Goal: Complete application form: Complete application form

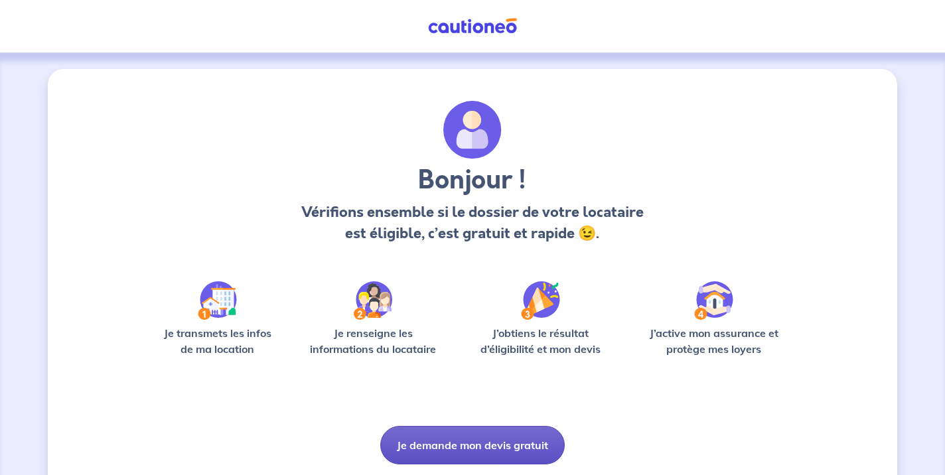
click at [425, 443] on button "Je demande mon devis gratuit" at bounding box center [472, 445] width 184 height 38
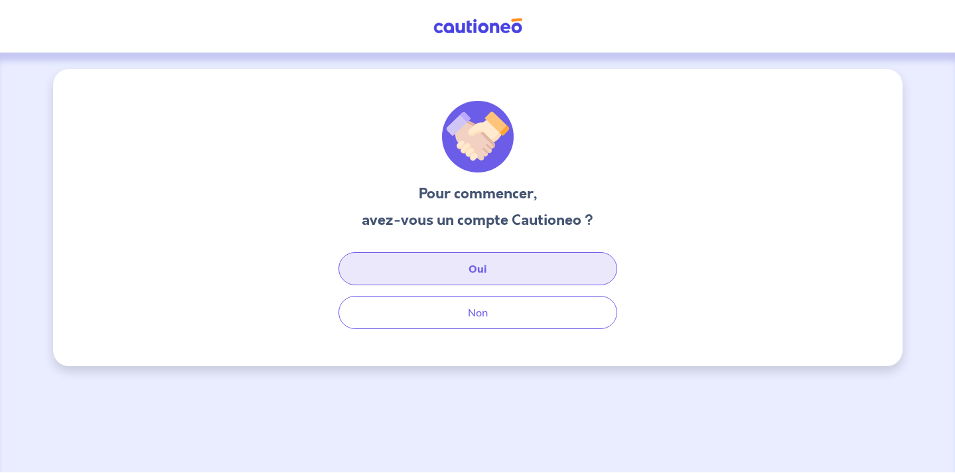
click at [379, 277] on button "Oui" at bounding box center [477, 268] width 279 height 33
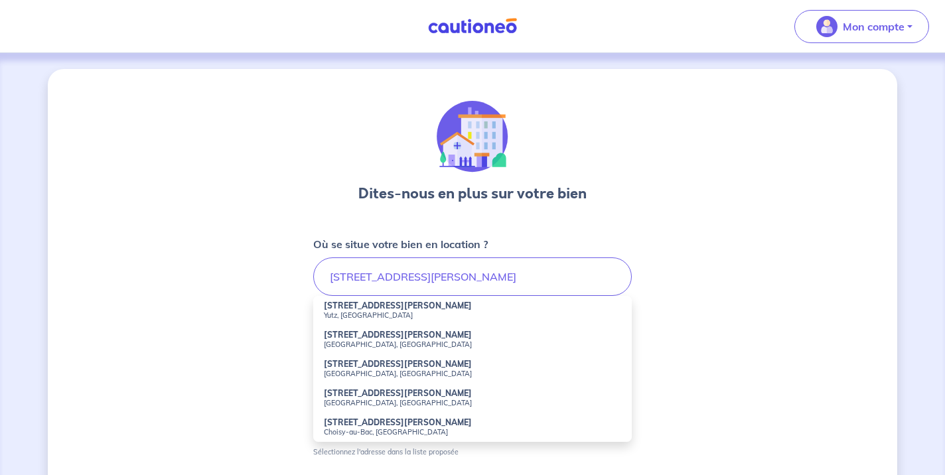
drag, startPoint x: 254, startPoint y: 328, endPoint x: 327, endPoint y: 313, distance: 74.6
click at [327, 313] on small "Yutz, [GEOGRAPHIC_DATA]" at bounding box center [472, 315] width 297 height 9
type input "[STREET_ADDRESS][PERSON_NAME]"
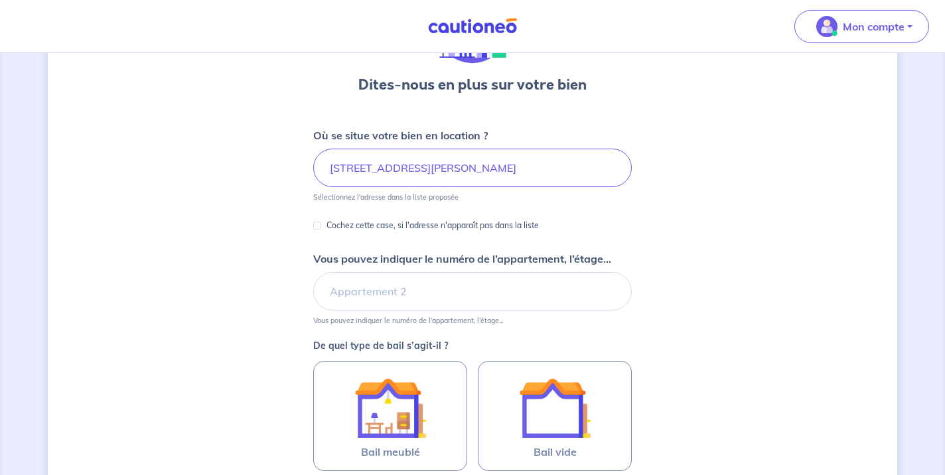
scroll to position [112, 0]
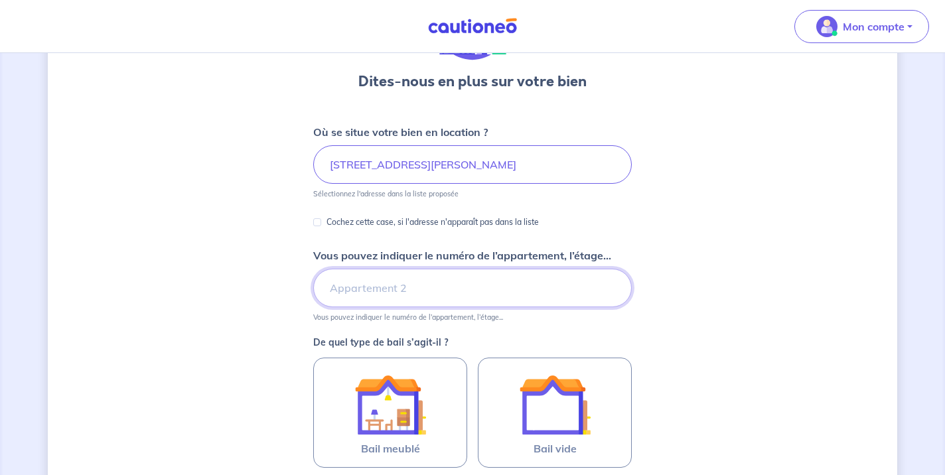
click at [364, 285] on input "Vous pouvez indiquer le numéro de l’appartement, l’étage..." at bounding box center [472, 288] width 319 height 38
type input "R+1"
click at [269, 367] on div "Dites-nous en plus sur votre bien Où se situe votre bien en location ? [STREET_…" at bounding box center [472, 304] width 849 height 695
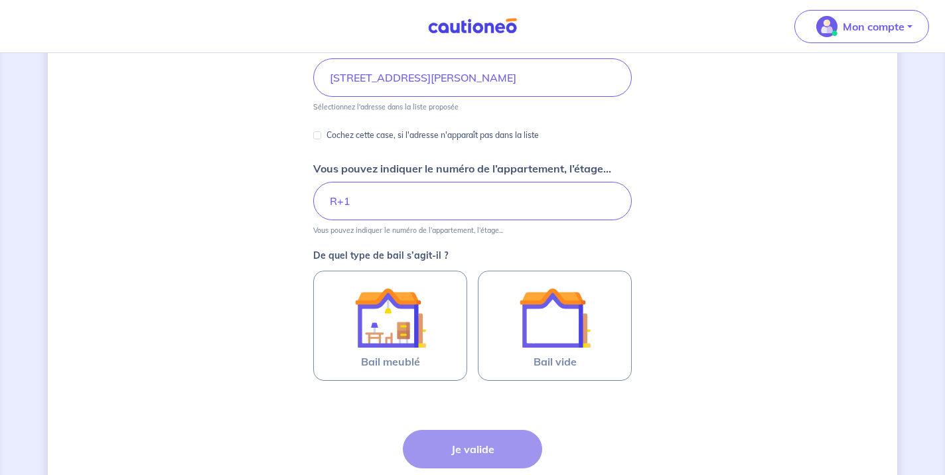
scroll to position [207, 0]
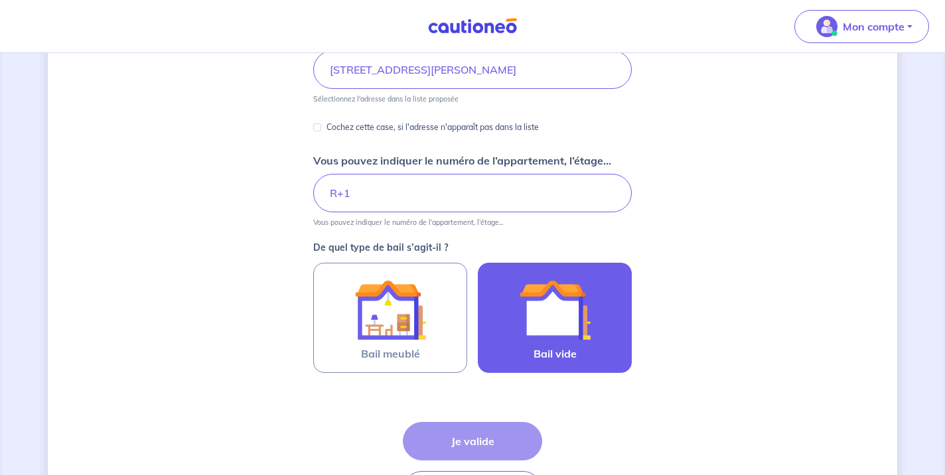
click at [561, 332] on img at bounding box center [555, 310] width 72 height 72
click at [0, 0] on input "Bail vide" at bounding box center [0, 0] width 0 height 0
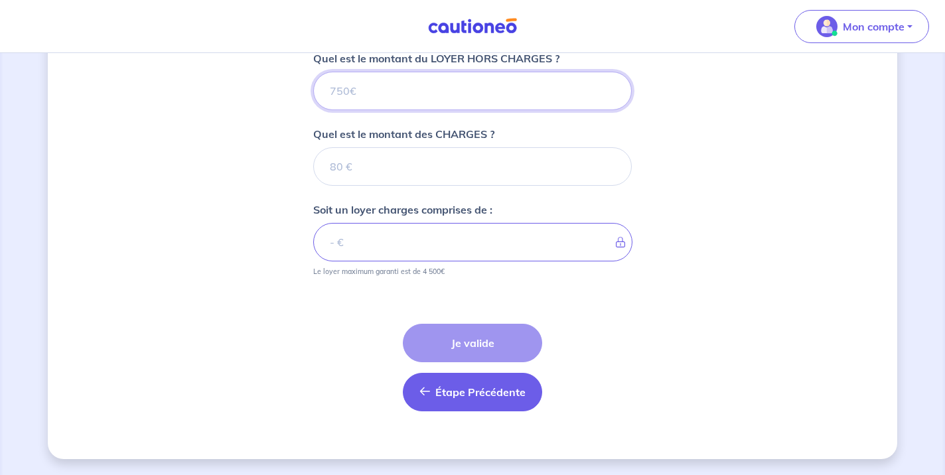
scroll to position [548, 0]
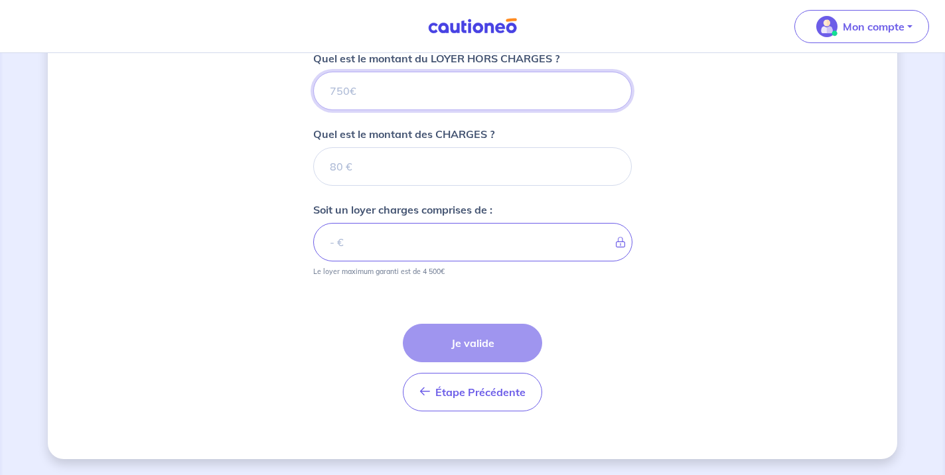
type input "8"
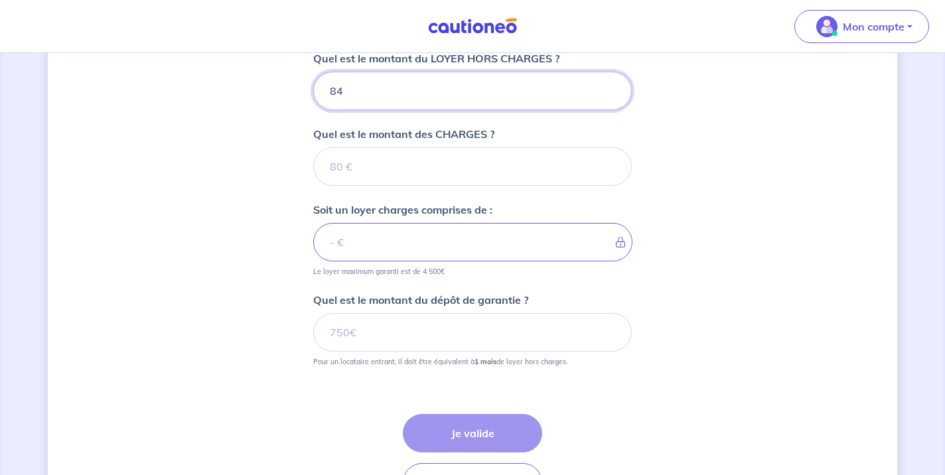
type input "840"
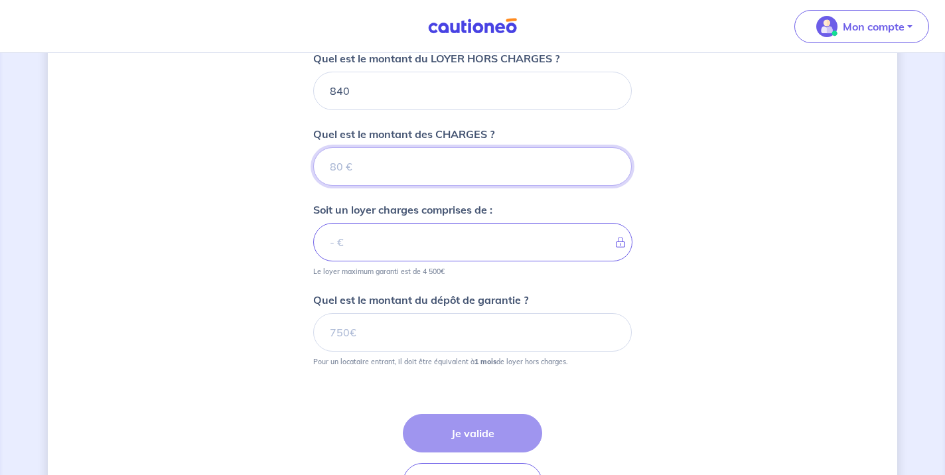
click at [368, 163] on input "Quel est le montant des CHARGES ?" at bounding box center [472, 166] width 319 height 38
type input "50"
type input "890"
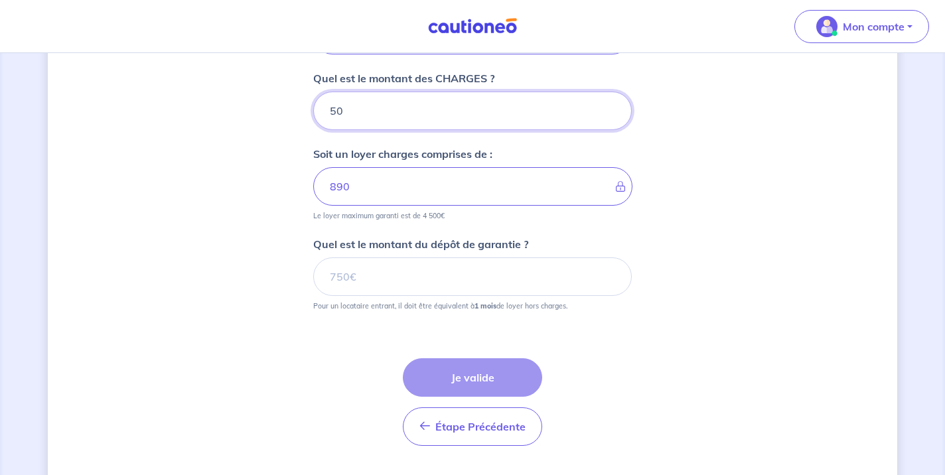
scroll to position [606, 0]
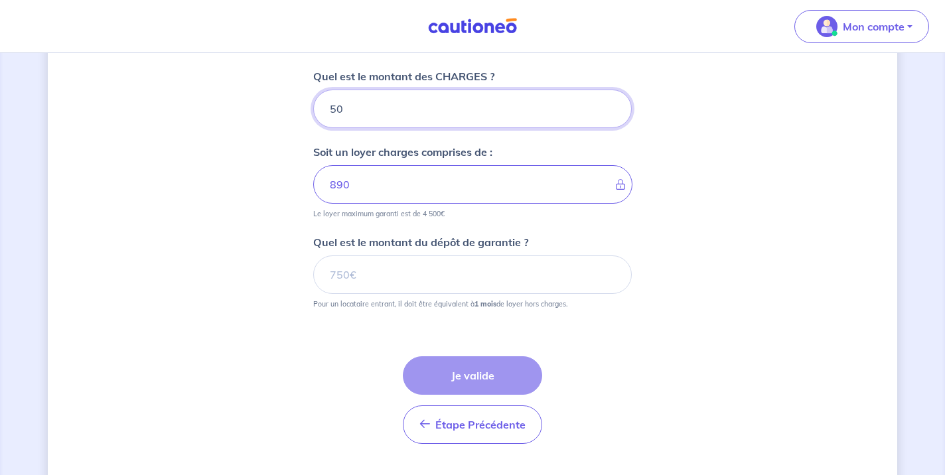
type input "50"
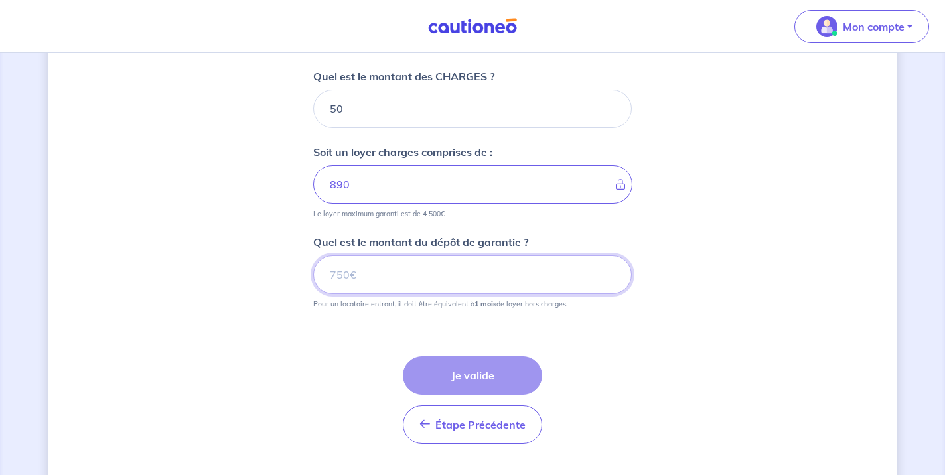
click at [376, 283] on input "Quel est le montant du dépôt de garantie ?" at bounding box center [472, 274] width 319 height 38
type input "840"
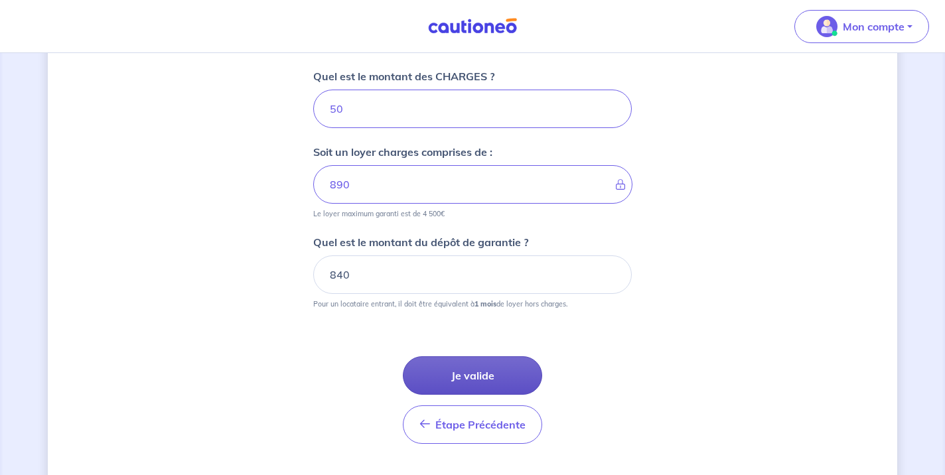
click at [464, 370] on button "Je valide" at bounding box center [472, 375] width 139 height 38
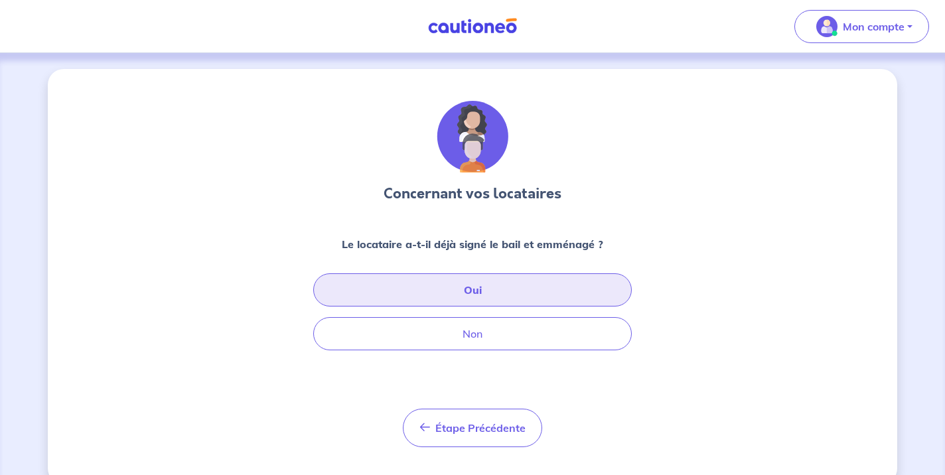
click at [459, 293] on button "Oui" at bounding box center [472, 289] width 319 height 33
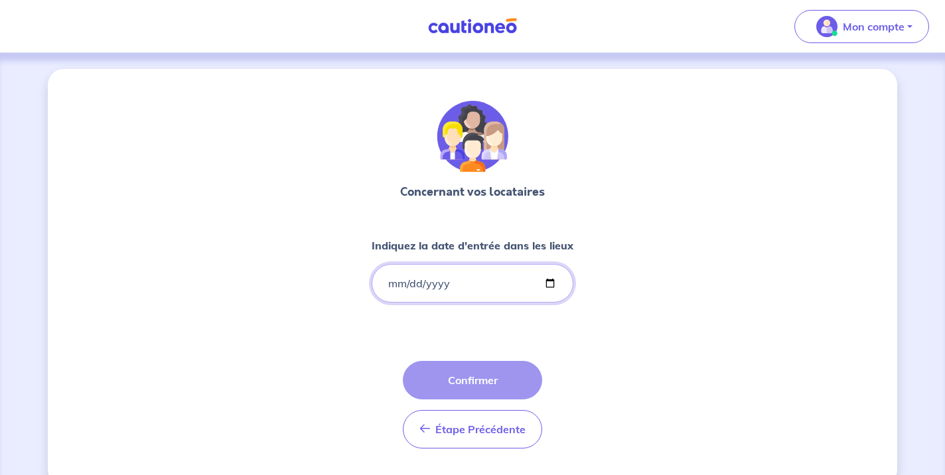
click at [396, 279] on input "Indiquez la date d'entrée dans les lieux" at bounding box center [473, 283] width 202 height 38
click at [412, 284] on input "Indiquez la date d'entrée dans les lieux" at bounding box center [473, 283] width 202 height 38
click at [435, 283] on input "Indiquez la date d'entrée dans les lieux" at bounding box center [478, 283] width 202 height 38
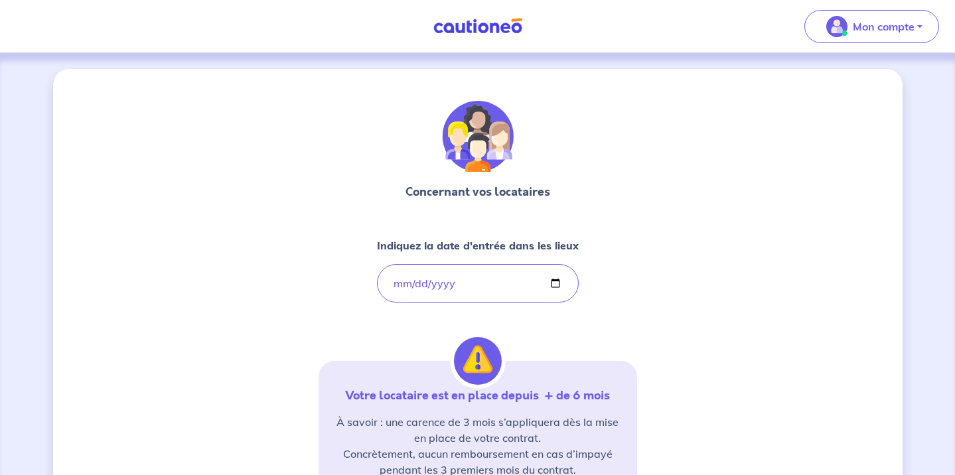
type input "[DATE]"
click at [649, 273] on div "Concernant vos locataires Indiquez la date d'entrée dans les lieux [DATE] Votre…" at bounding box center [477, 405] width 849 height 672
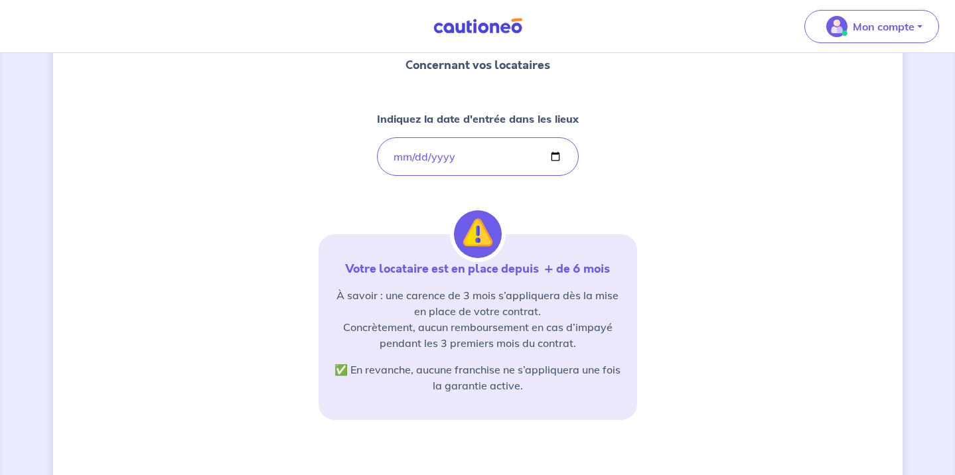
scroll to position [127, 0]
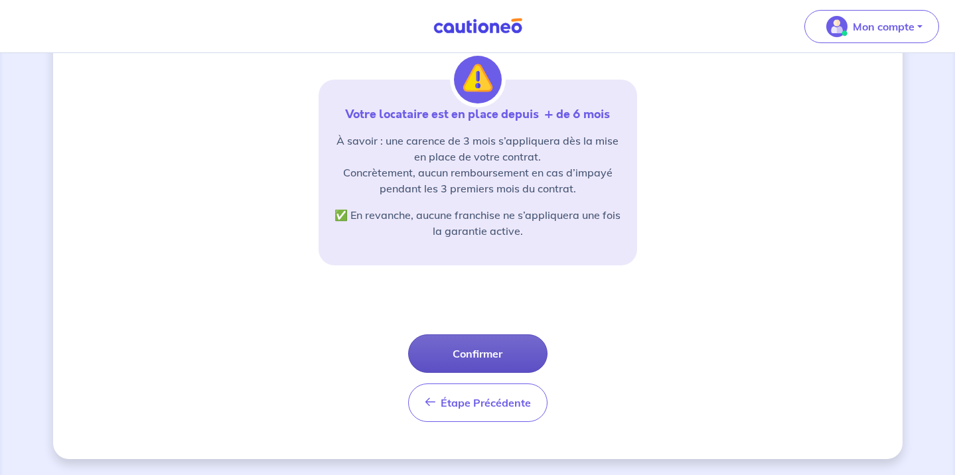
click at [491, 343] on button "Confirmer" at bounding box center [477, 353] width 139 height 38
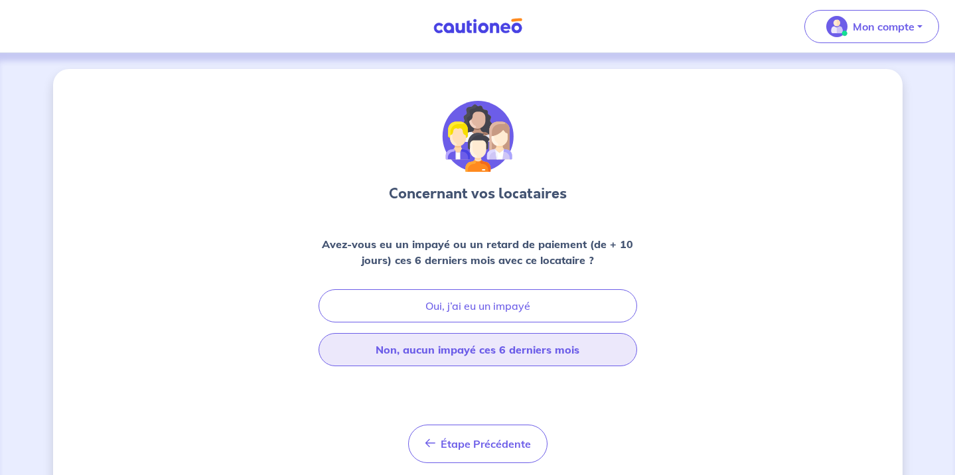
click at [436, 348] on button "Non, aucun impayé ces 6 derniers mois" at bounding box center [478, 349] width 319 height 33
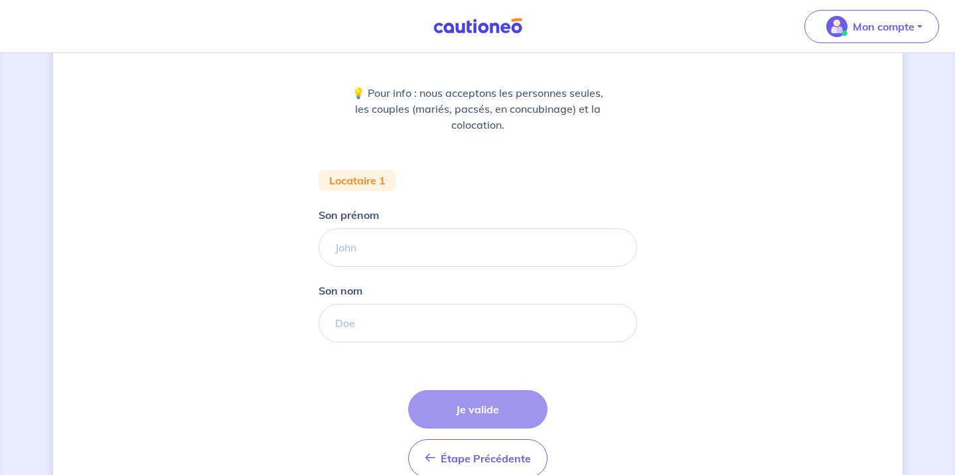
scroll to position [160, 0]
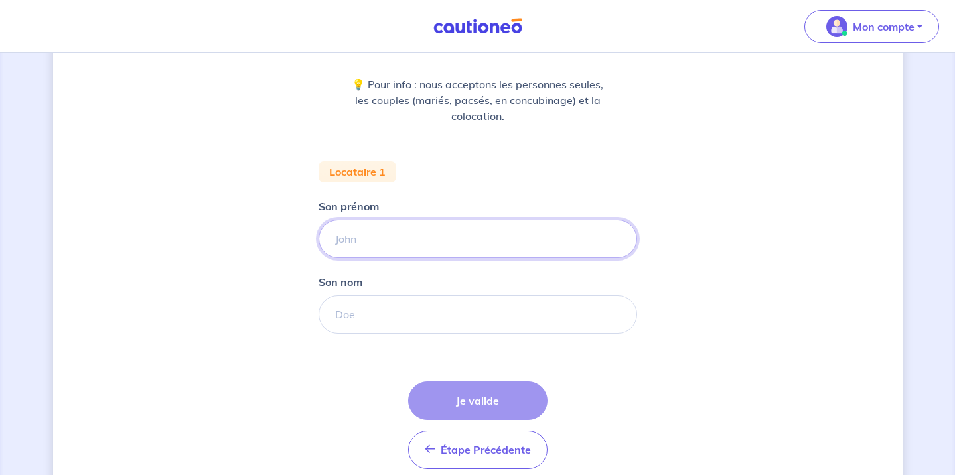
click at [370, 242] on input "Son prénom" at bounding box center [478, 239] width 319 height 38
type input "Théo"
click at [382, 312] on input "Son nom" at bounding box center [478, 314] width 319 height 38
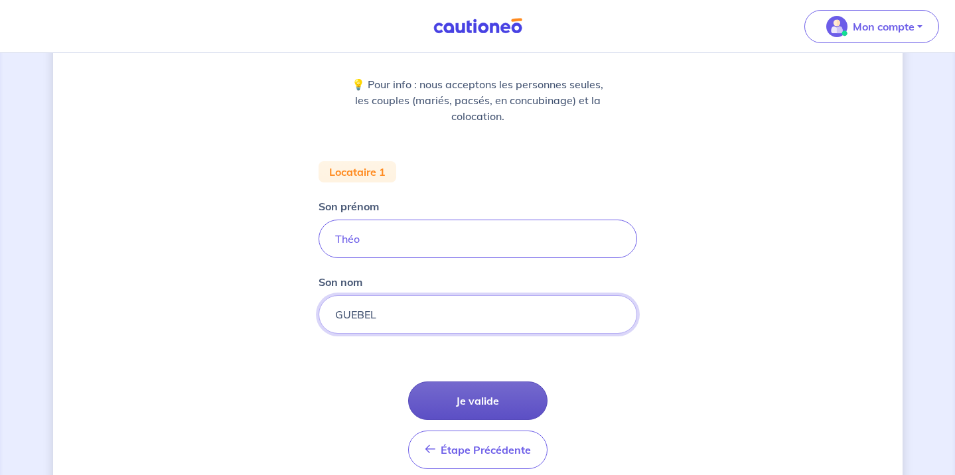
type input "GUEBEL"
click at [460, 394] on button "Je valide" at bounding box center [477, 401] width 139 height 38
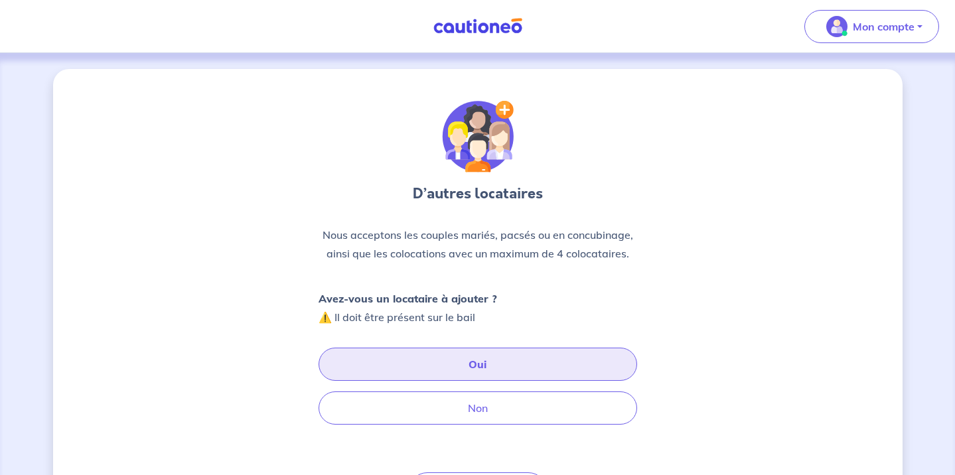
click at [421, 370] on button "Oui" at bounding box center [478, 364] width 319 height 33
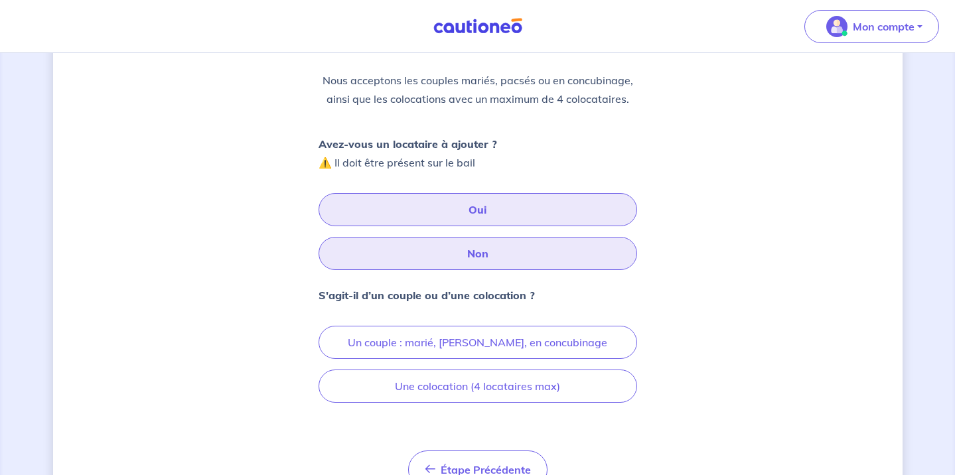
scroll to position [166, 0]
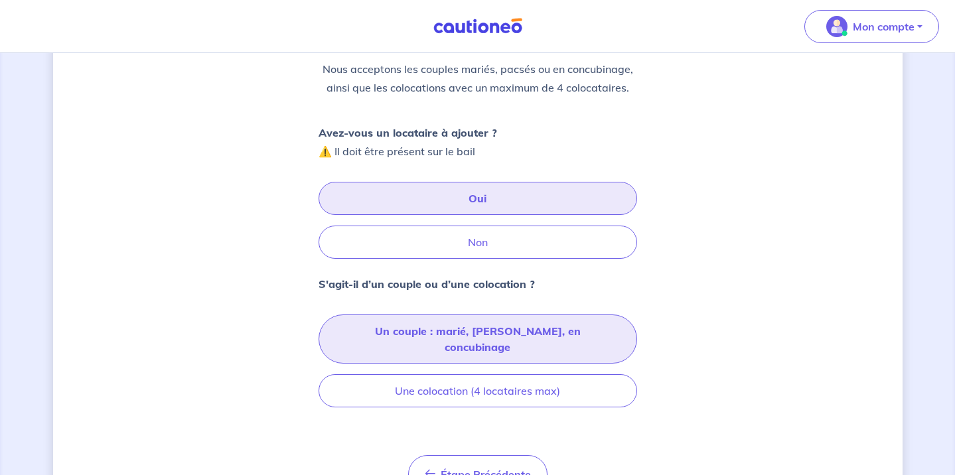
click at [368, 330] on button "Un couple : marié, [PERSON_NAME], en concubinage" at bounding box center [478, 339] width 319 height 49
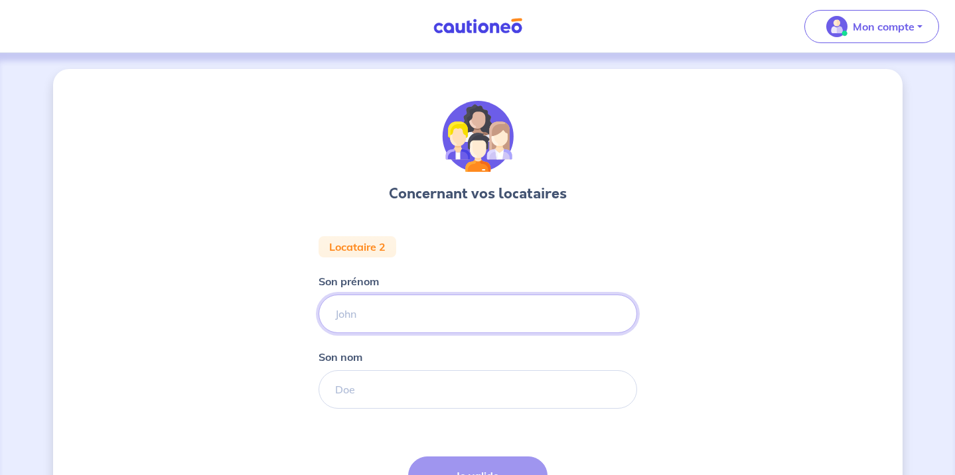
click at [354, 312] on input "Son prénom" at bounding box center [478, 314] width 319 height 38
type input "[PERSON_NAME]"
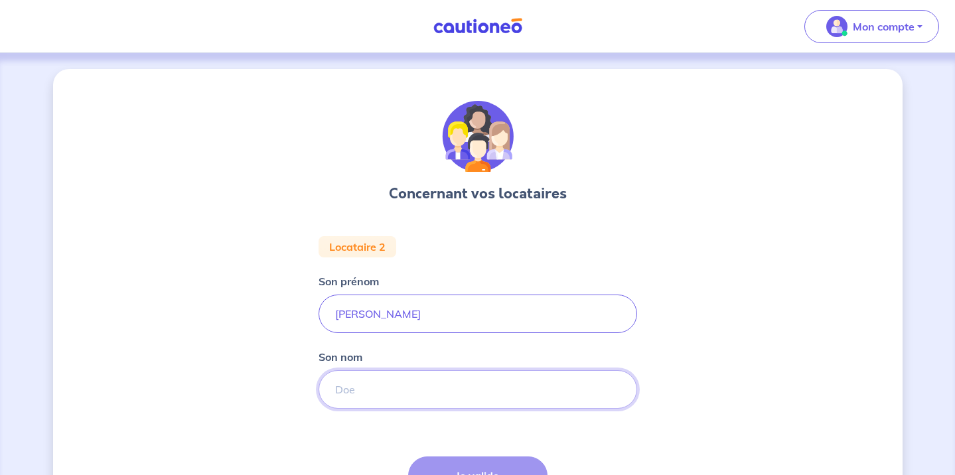
click at [384, 396] on input "Son nom" at bounding box center [478, 389] width 319 height 38
type input "GUEBEL"
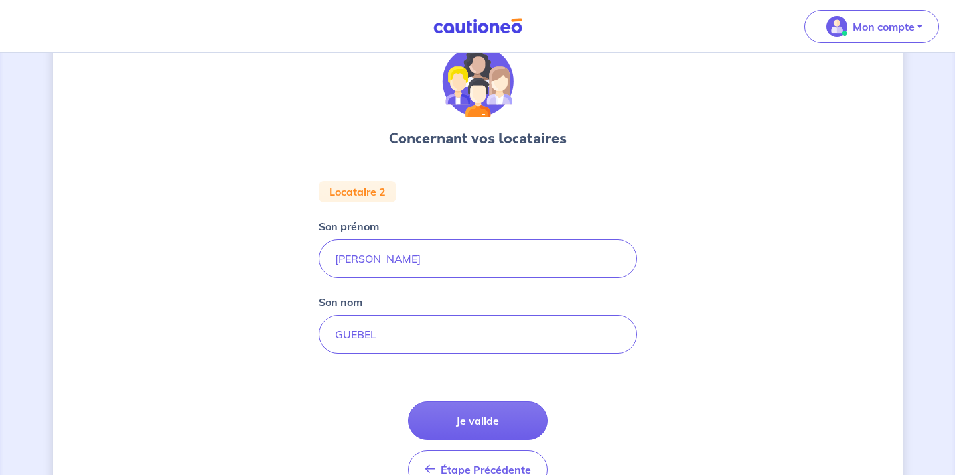
scroll to position [66, 0]
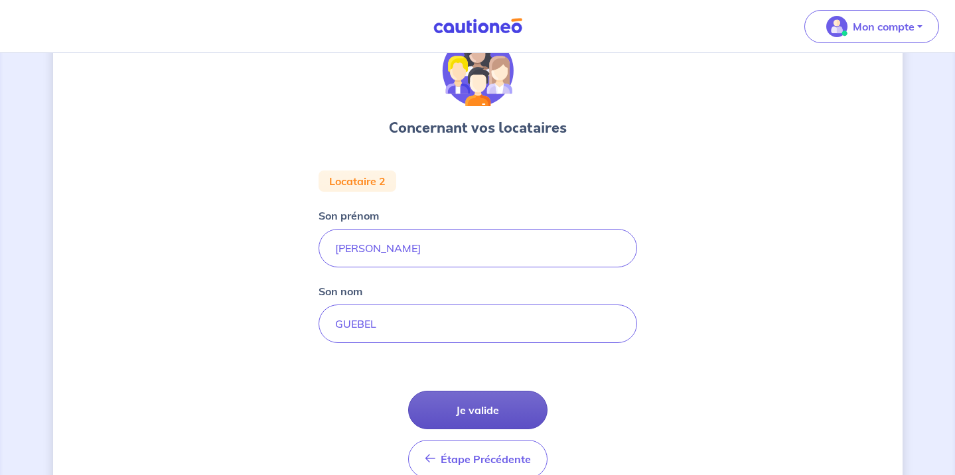
click at [449, 413] on button "Je valide" at bounding box center [477, 410] width 139 height 38
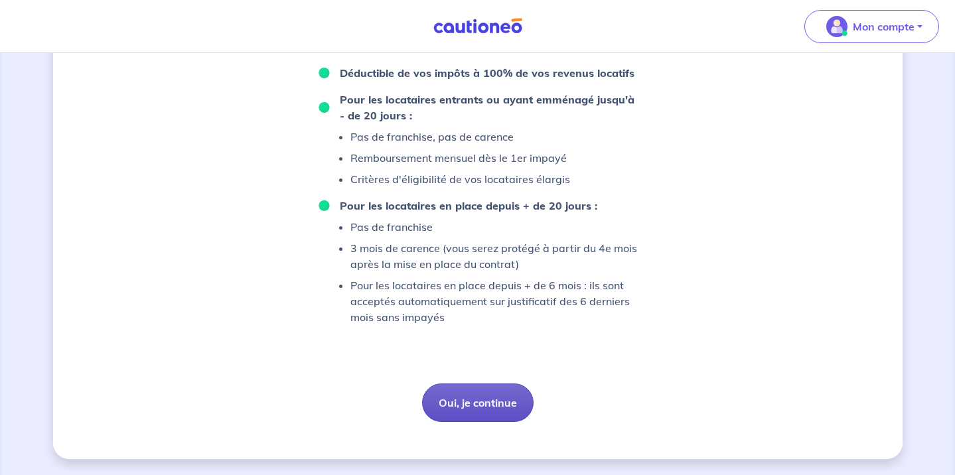
scroll to position [830, 0]
click at [462, 401] on button "Oui, je continue" at bounding box center [477, 403] width 111 height 38
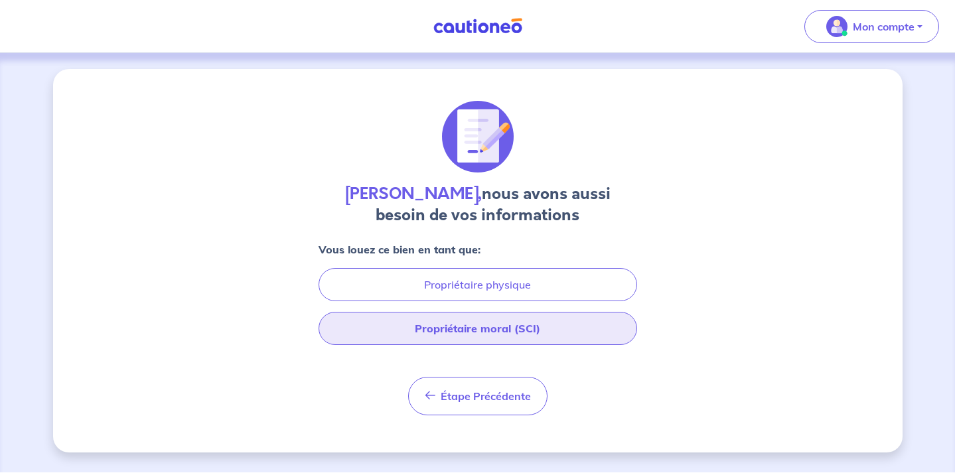
click at [431, 330] on button "Propriétaire moral (SCI)" at bounding box center [478, 328] width 319 height 33
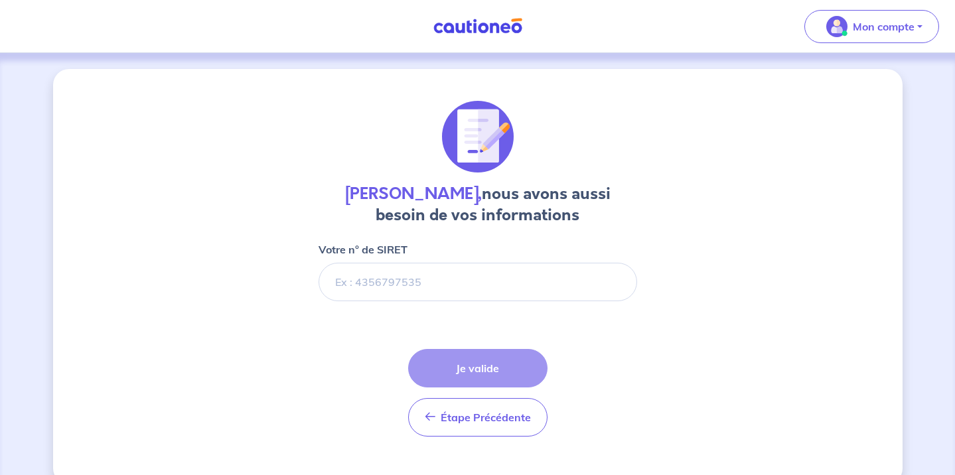
click at [504, 29] on img at bounding box center [478, 26] width 100 height 17
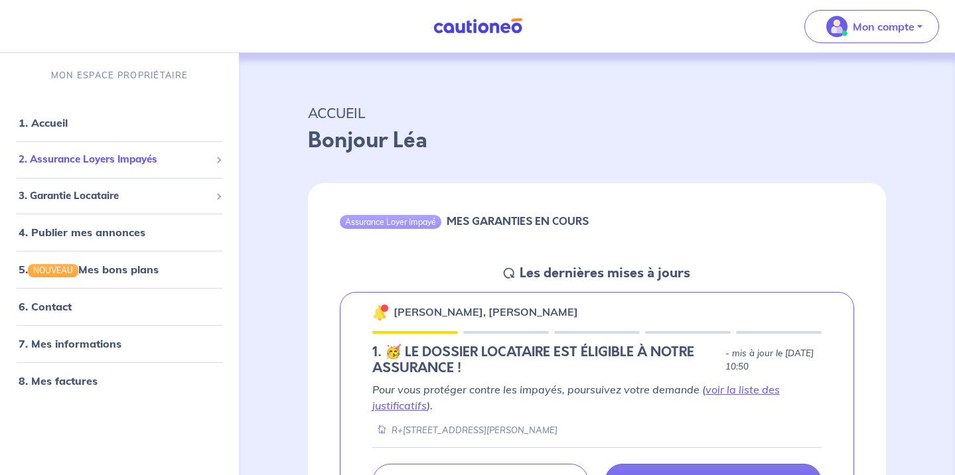
click at [149, 160] on span "2. Assurance Loyers Impayés" at bounding box center [115, 159] width 192 height 15
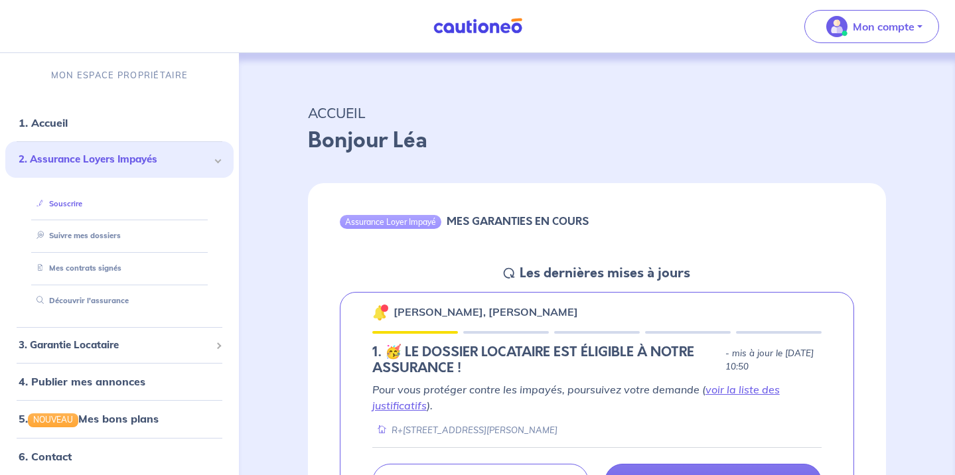
click at [80, 205] on link "Souscrire" at bounding box center [56, 203] width 51 height 9
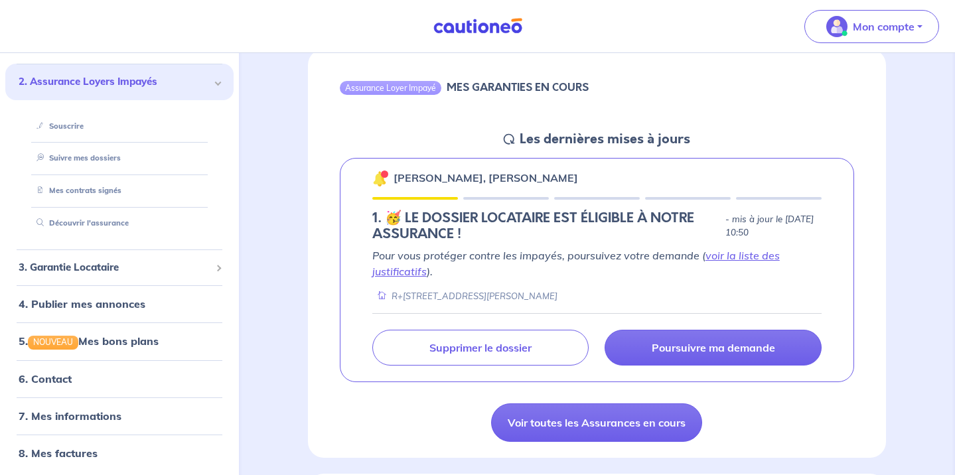
scroll to position [135, 0]
click at [395, 269] on link "voir la liste des justificatifs" at bounding box center [575, 262] width 407 height 29
